Goal: Find specific page/section: Find specific page/section

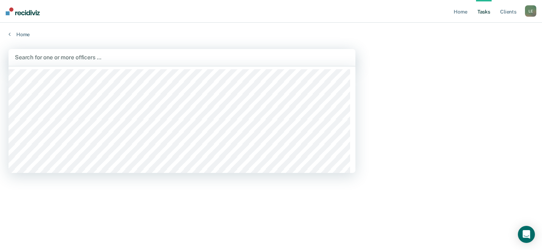
click at [67, 57] on div at bounding box center [182, 57] width 334 height 8
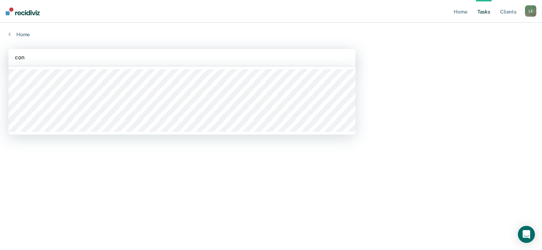
type input "conw"
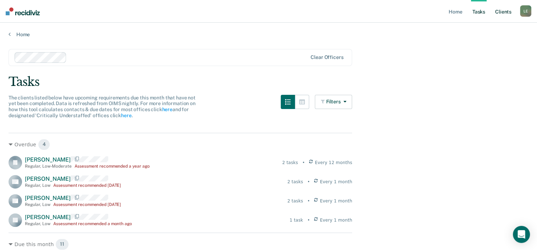
click at [501, 14] on link "Client s" at bounding box center [503, 11] width 19 height 23
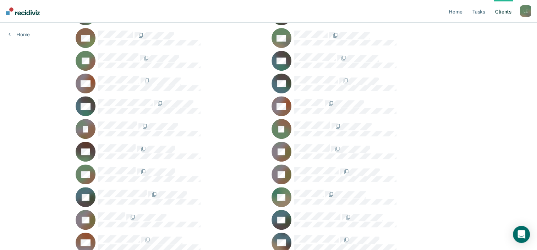
scroll to position [306, 0]
